Goal: Task Accomplishment & Management: Use online tool/utility

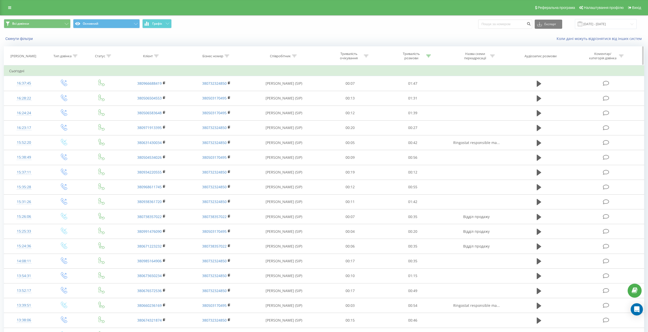
drag, startPoint x: 410, startPoint y: 62, endPoint x: 411, endPoint y: 58, distance: 3.5
click at [411, 61] on th "Тривалість розмови" at bounding box center [412, 56] width 63 height 19
click at [412, 56] on div "Тривалість розмови" at bounding box center [410, 56] width 27 height 9
click at [422, 104] on span "OK" at bounding box center [423, 102] width 14 height 8
click at [409, 55] on div "Тривалість розмови" at bounding box center [410, 56] width 27 height 9
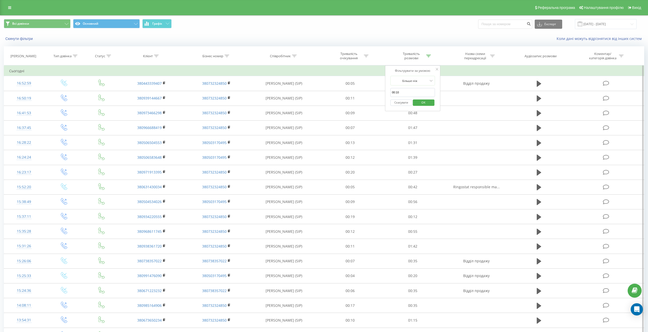
click at [398, 106] on button "Скасувати" at bounding box center [401, 102] width 22 height 6
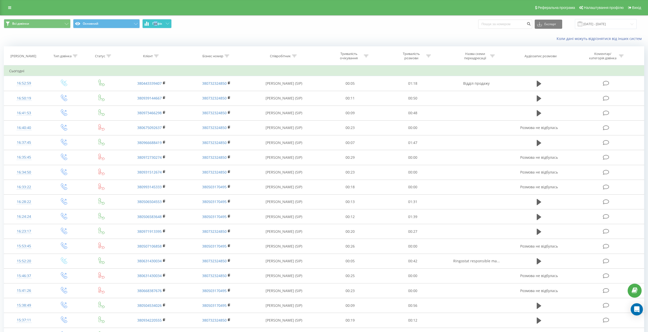
click at [157, 26] on div "Всі дзвінки Основний Графік Експорт .csv .xls .xlsx [DATE] - [DATE]" at bounding box center [323, 24] width 647 height 17
click at [158, 26] on button "Графік" at bounding box center [156, 23] width 29 height 9
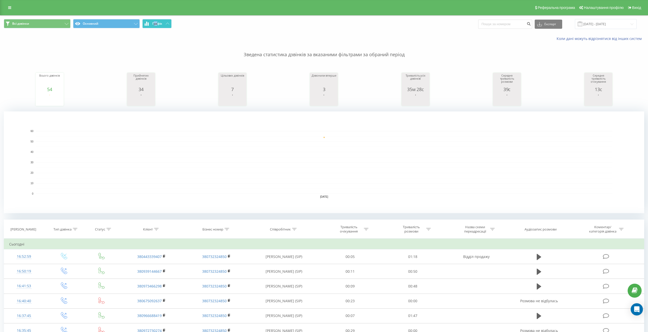
click at [158, 26] on button "Графік" at bounding box center [156, 23] width 29 height 9
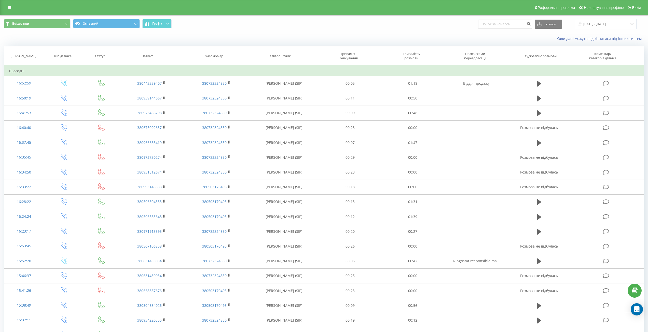
click at [597, 17] on div "Всі дзвінки Основний Графік Експорт .csv .xls .xlsx [DATE] - [DATE]" at bounding box center [323, 24] width 647 height 17
click at [599, 24] on input "[DATE] - [DATE]" at bounding box center [606, 24] width 62 height 10
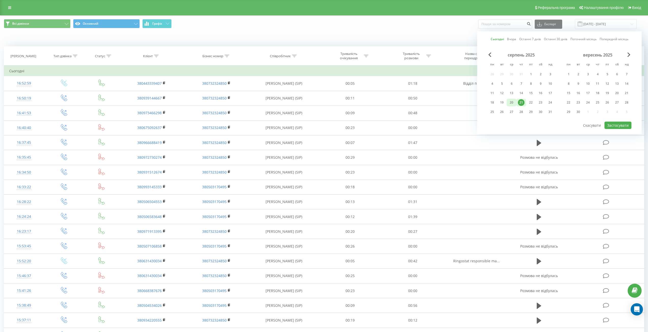
click at [512, 104] on div "20" at bounding box center [511, 102] width 7 height 7
click at [615, 126] on button "Застосувати" at bounding box center [617, 125] width 27 height 7
type input "[DATE] - [DATE]"
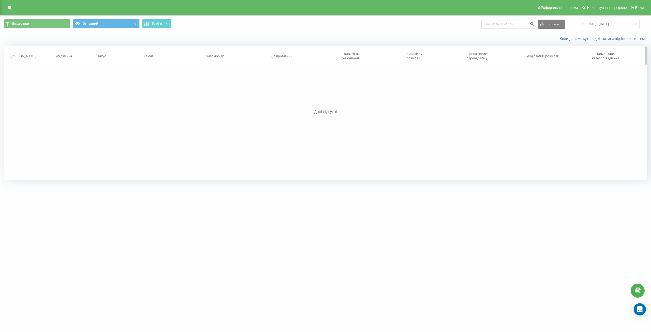
drag, startPoint x: 408, startPoint y: 58, endPoint x: 416, endPoint y: 62, distance: 8.3
click at [409, 58] on div "Тривалість розмови" at bounding box center [413, 56] width 27 height 9
click at [417, 80] on div at bounding box center [412, 80] width 36 height 5
